Goal: Task Accomplishment & Management: Manage account settings

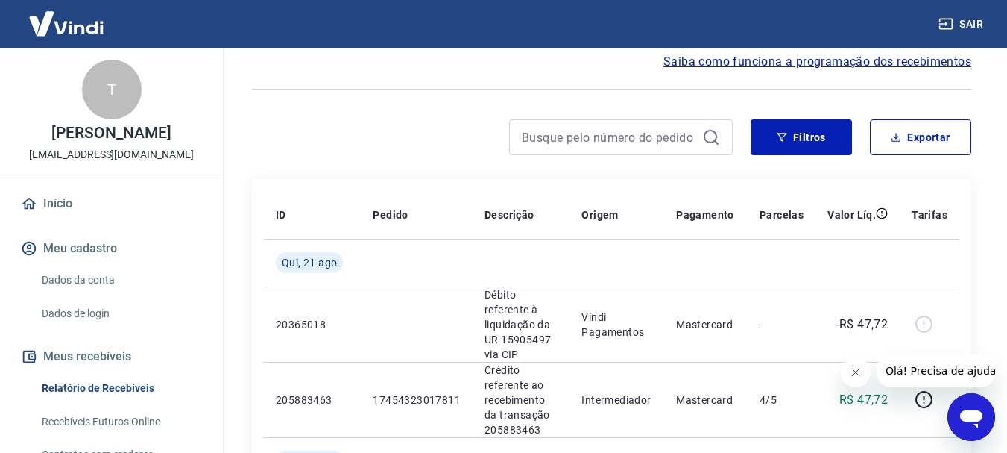
scroll to position [99, 0]
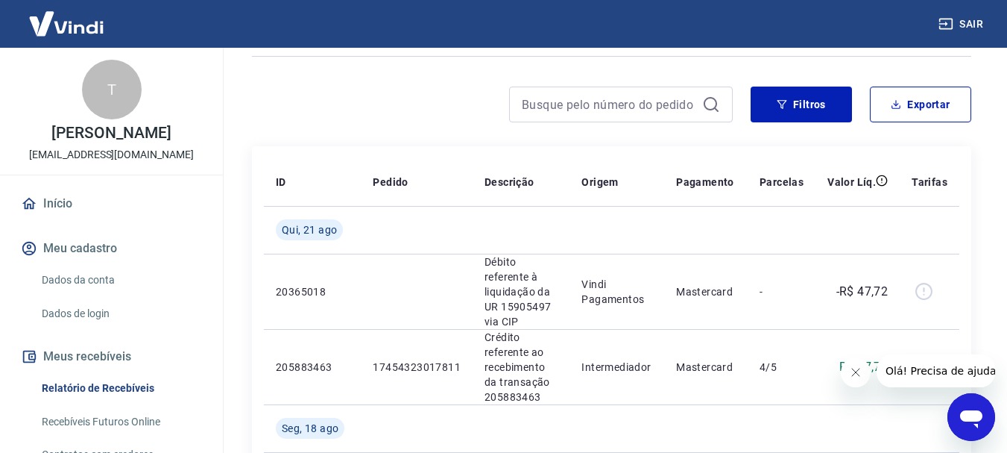
click at [964, 414] on icon "Abrir janela de mensagens" at bounding box center [971, 419] width 22 height 18
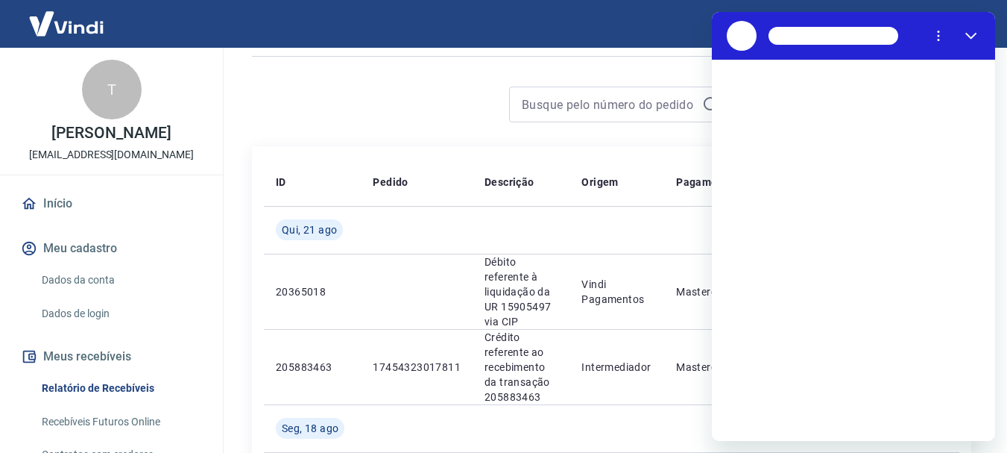
scroll to position [0, 0]
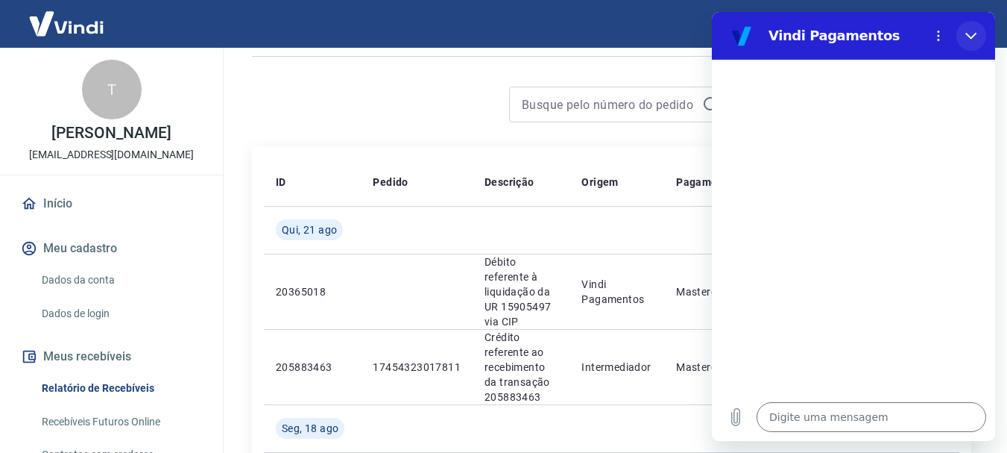
click at [973, 38] on icon "Fechar" at bounding box center [971, 36] width 12 height 12
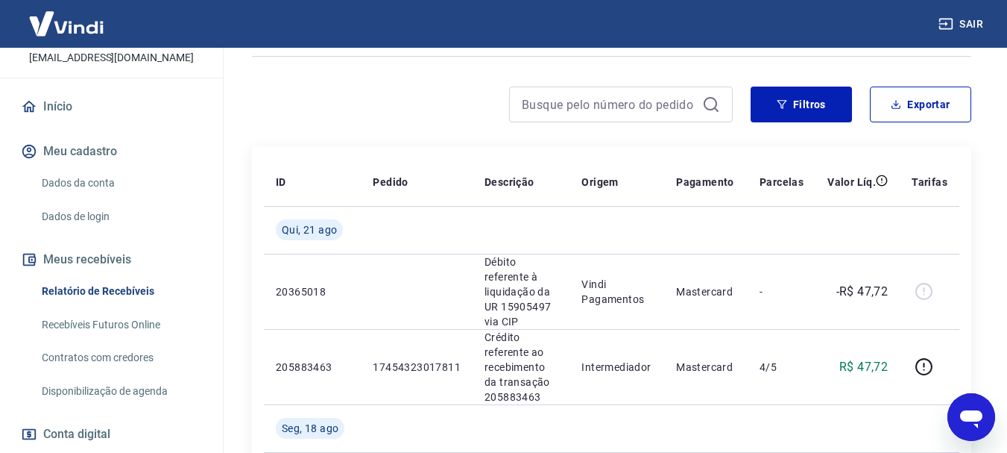
scroll to position [99, 0]
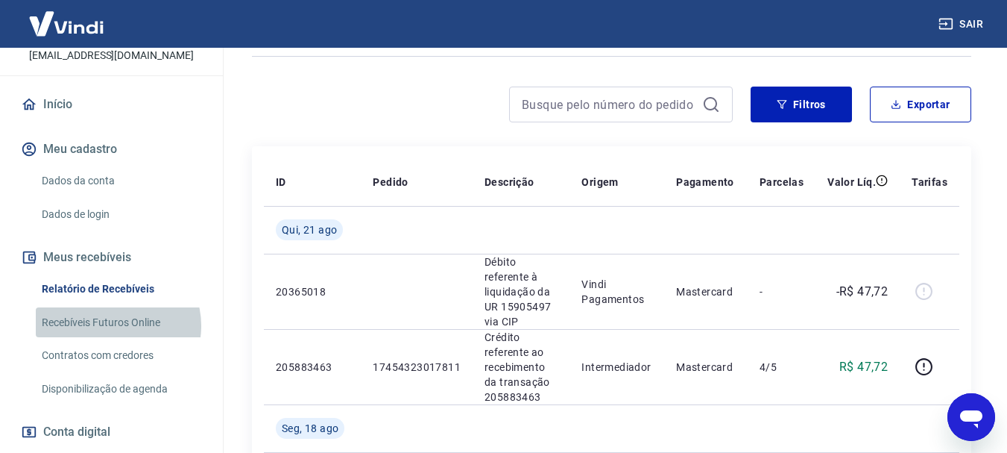
click at [117, 325] on link "Recebíveis Futuros Online" at bounding box center [120, 322] width 169 height 31
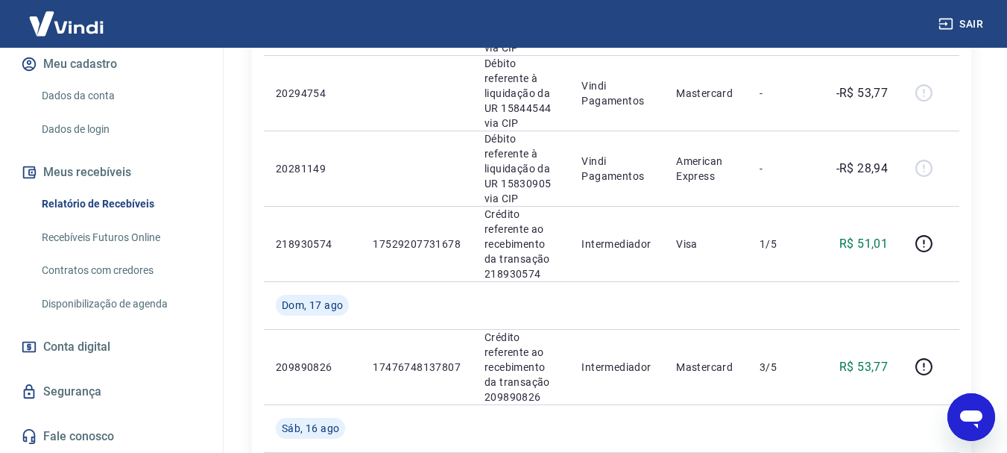
scroll to position [572, 0]
click at [973, 417] on icon "Abrir janela de mensagens" at bounding box center [971, 419] width 22 height 18
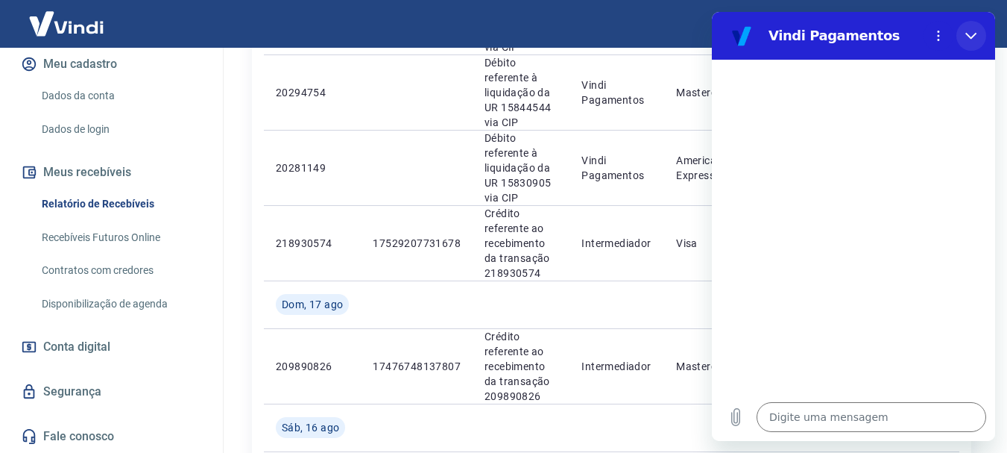
click at [969, 32] on icon "Fechar" at bounding box center [971, 36] width 12 height 12
type textarea "x"
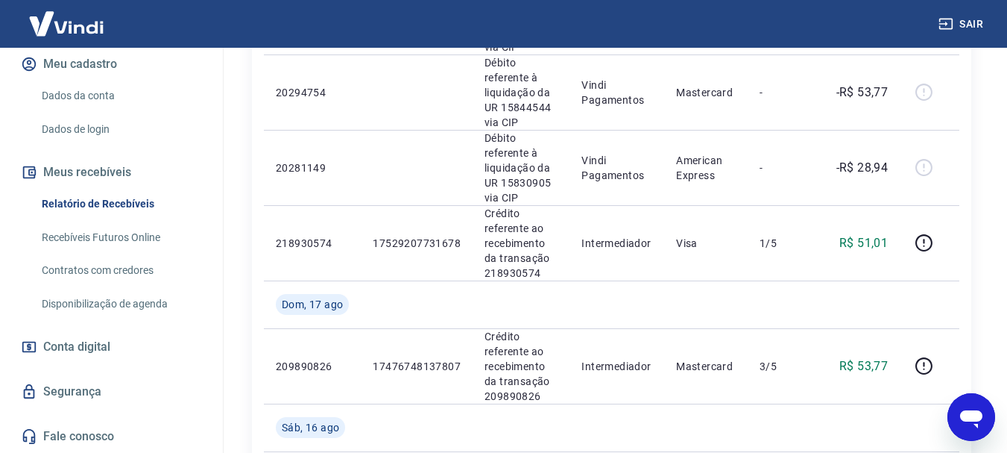
click at [54, 98] on link "Dados da conta" at bounding box center [120, 96] width 169 height 31
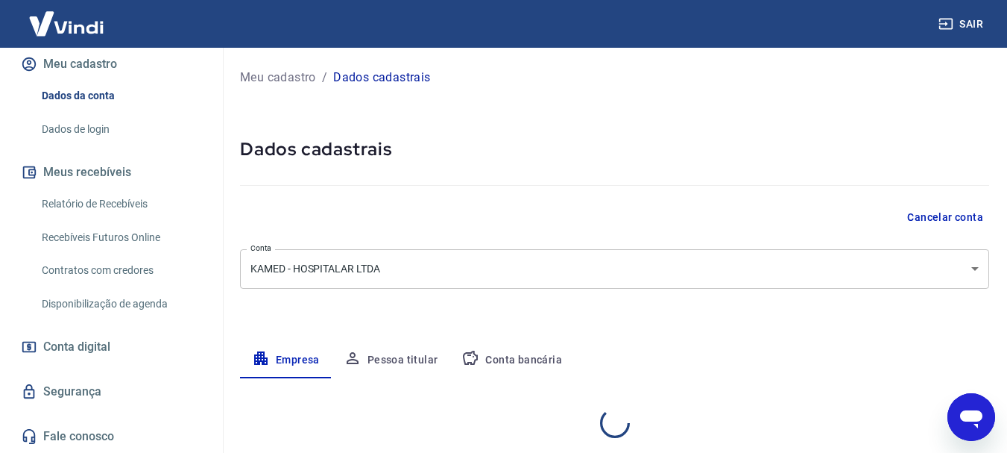
select select "SP"
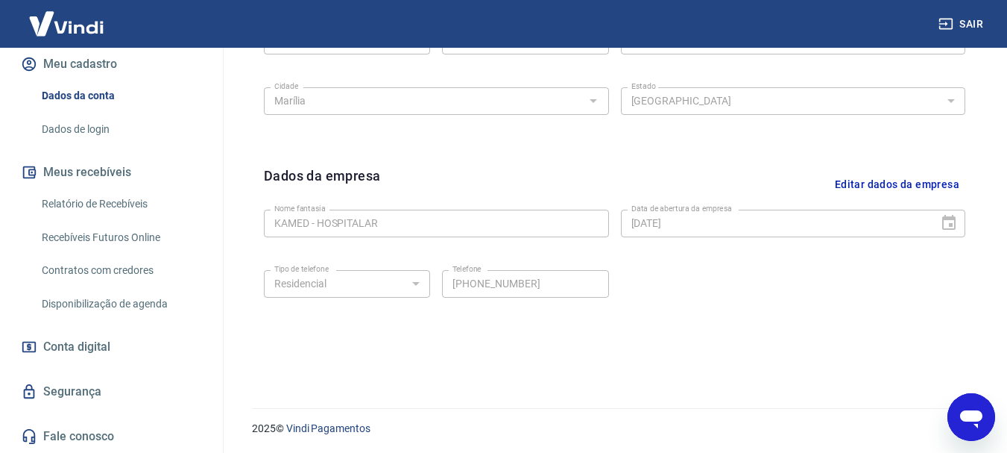
scroll to position [623, 0]
drag, startPoint x: 964, startPoint y: 407, endPoint x: 1203, endPoint y: 766, distance: 431.3
click at [964, 407] on icon "Abrir janela de mensagens" at bounding box center [971, 416] width 27 height 27
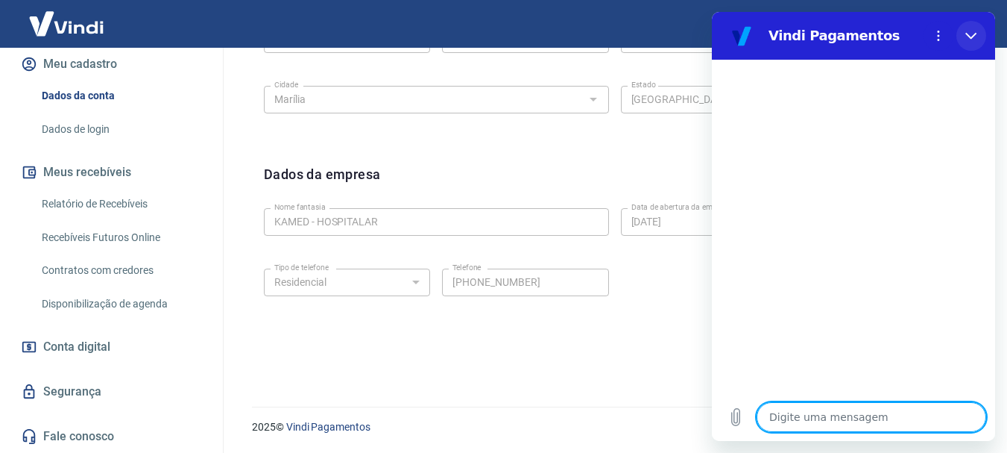
click at [972, 34] on icon "Fechar" at bounding box center [971, 36] width 12 height 12
type textarea "x"
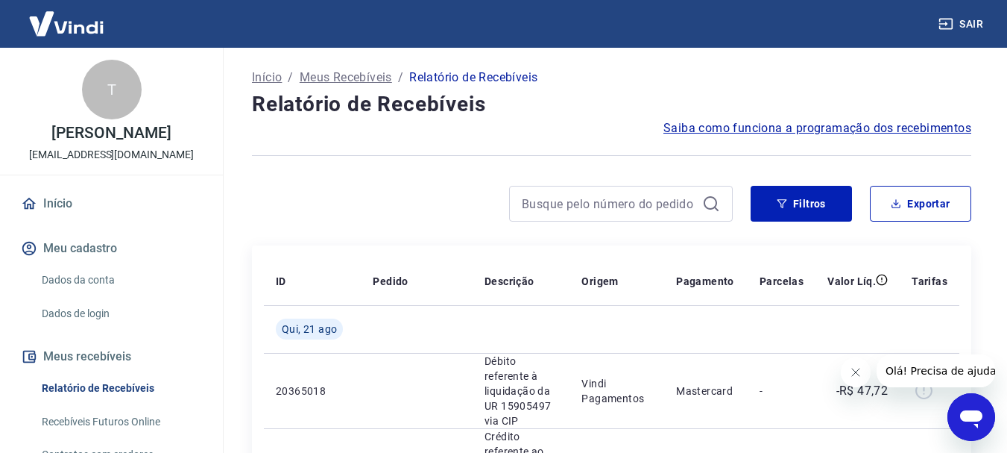
click at [972, 412] on icon "Abrir janela de mensagens" at bounding box center [971, 419] width 22 height 18
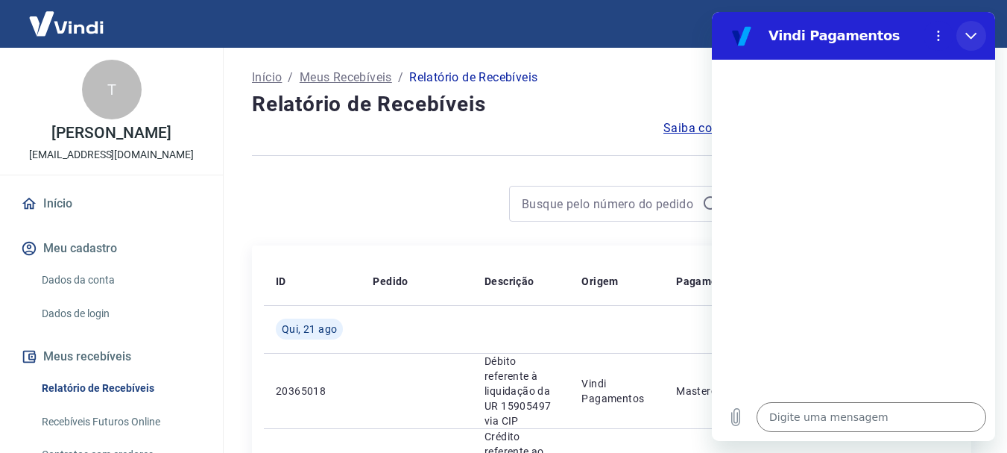
click at [966, 39] on icon "Fechar" at bounding box center [971, 36] width 12 height 12
type textarea "x"
